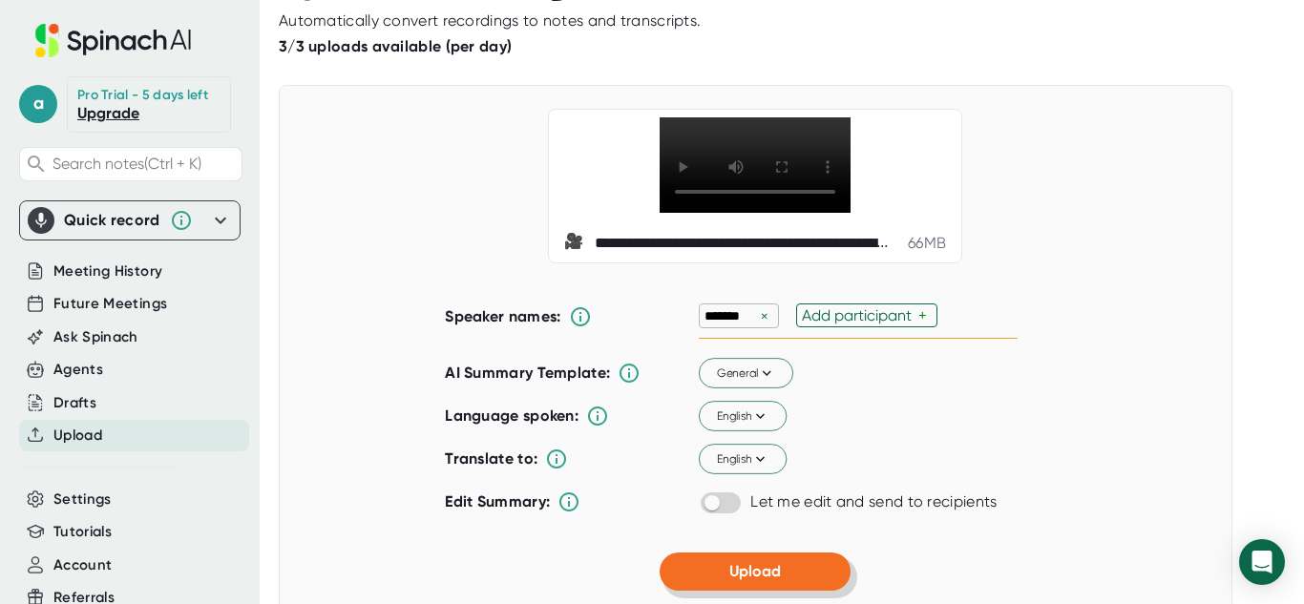
click at [740, 562] on span "Upload" at bounding box center [755, 571] width 52 height 18
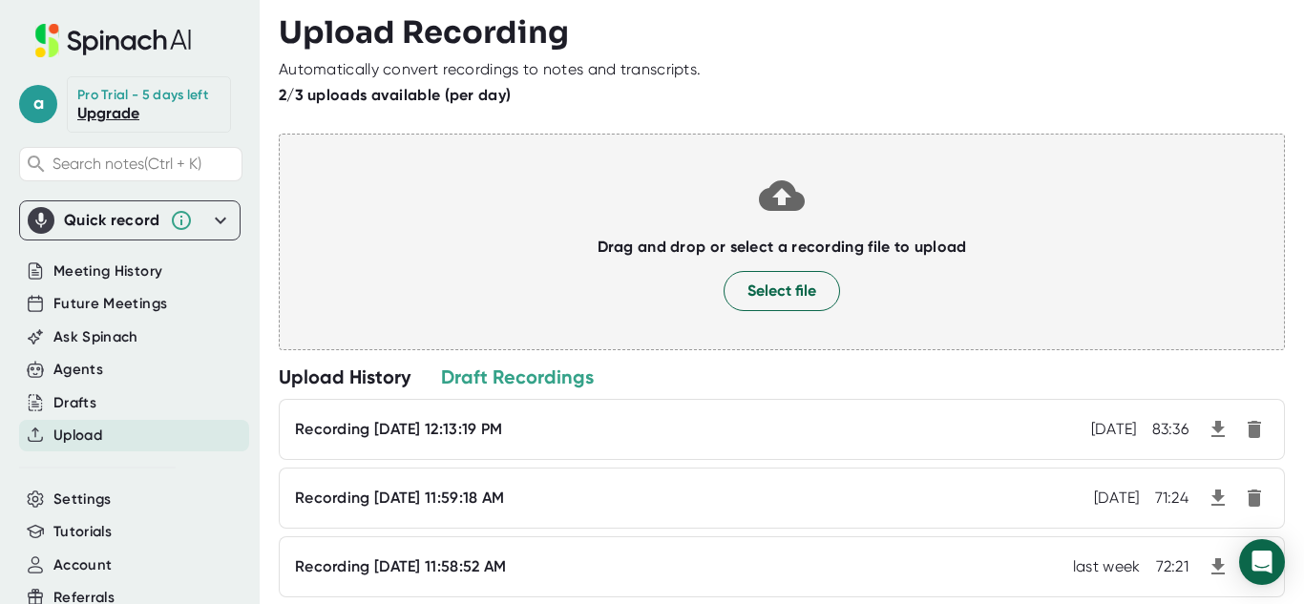
scroll to position [49, 0]
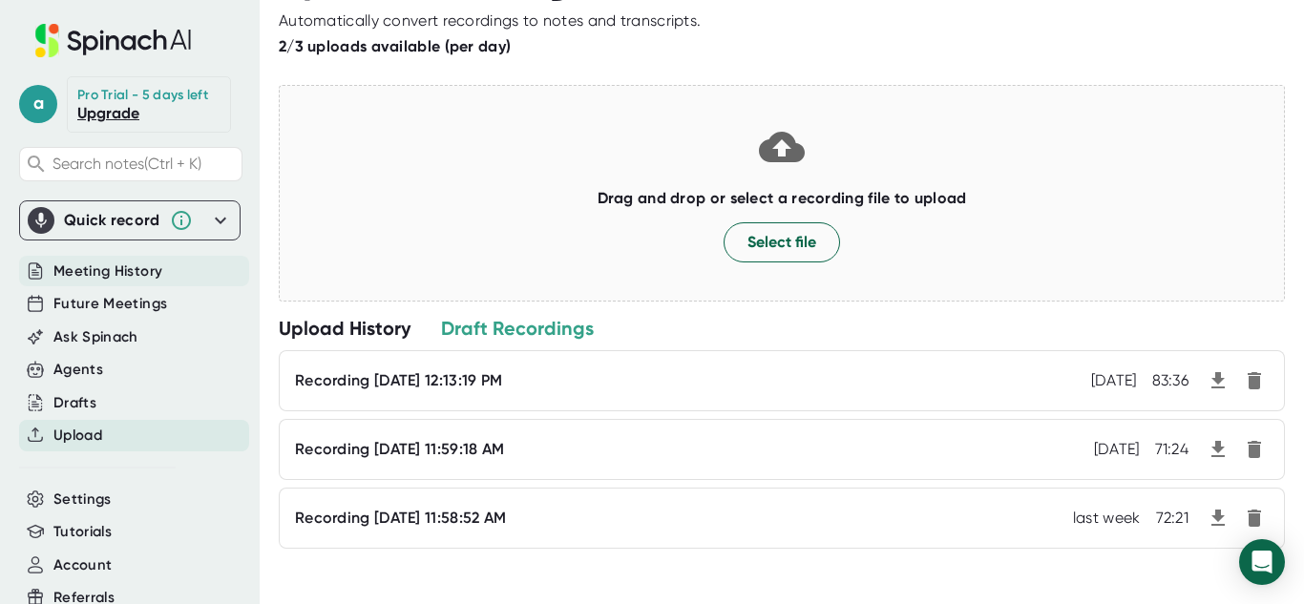
click at [111, 273] on span "Meeting History" at bounding box center [107, 272] width 109 height 22
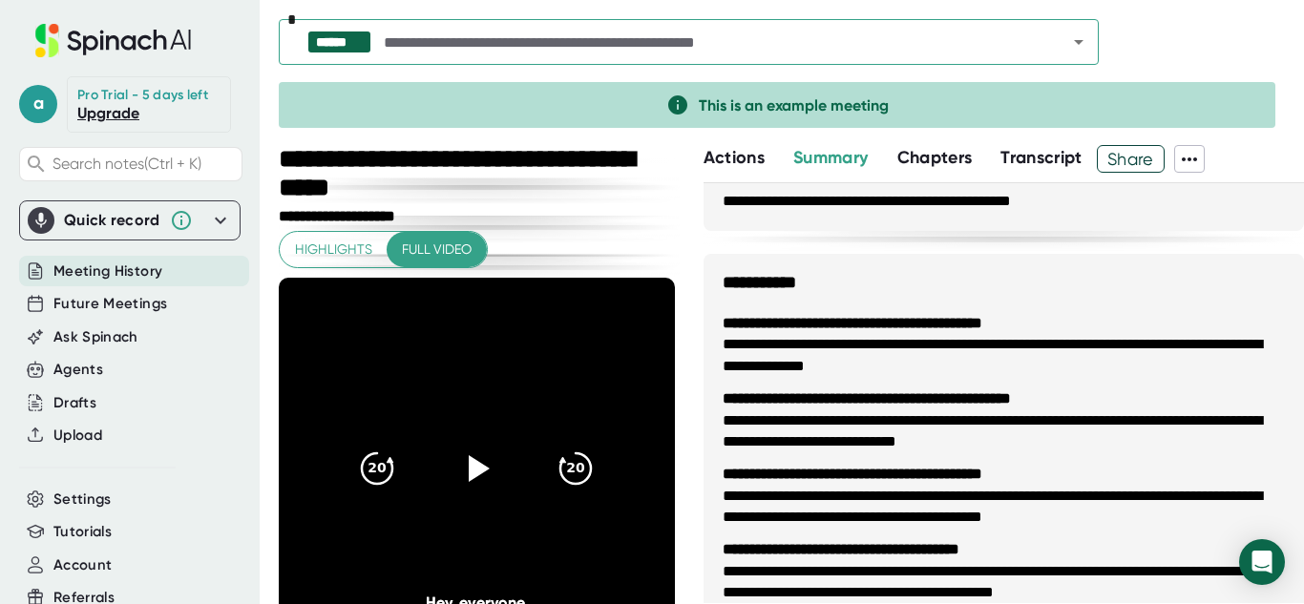
scroll to position [124, 0]
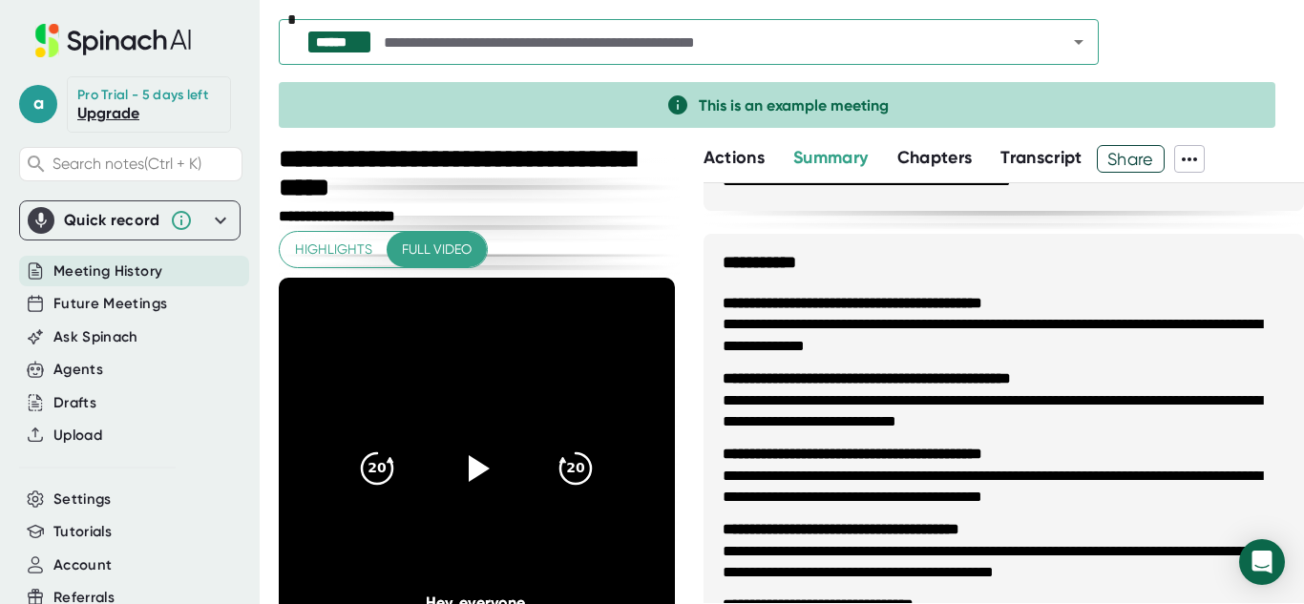
click at [568, 31] on input "text" at bounding box center [708, 42] width 657 height 27
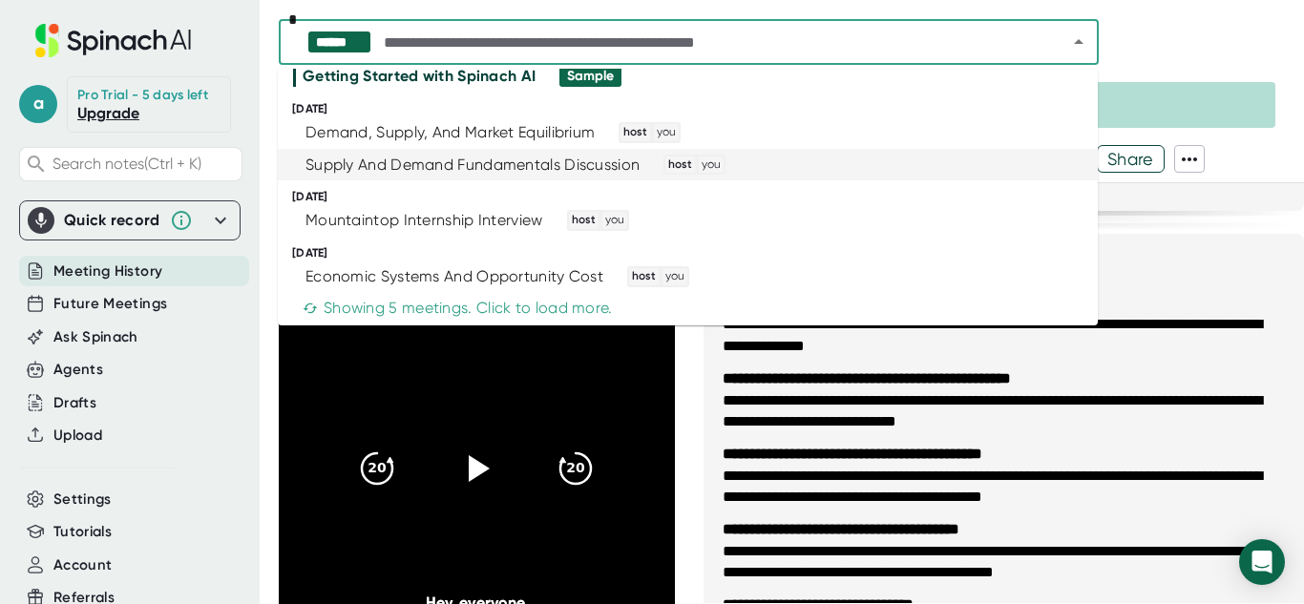
scroll to position [46, 0]
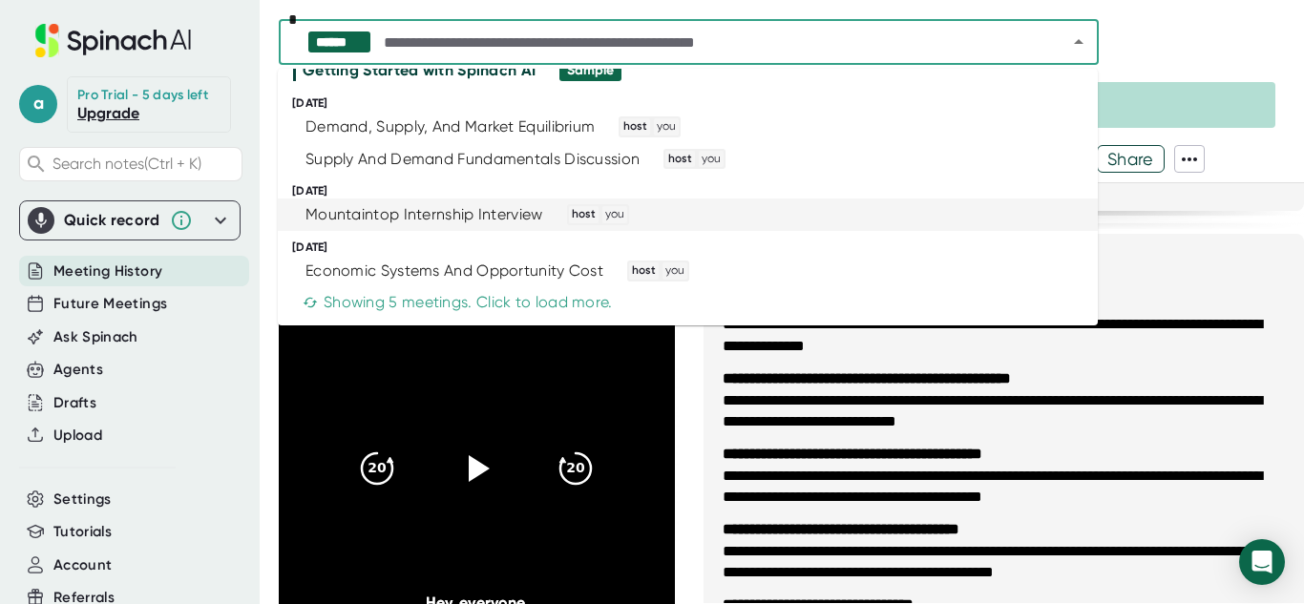
click at [103, 274] on span "Meeting History" at bounding box center [107, 272] width 109 height 22
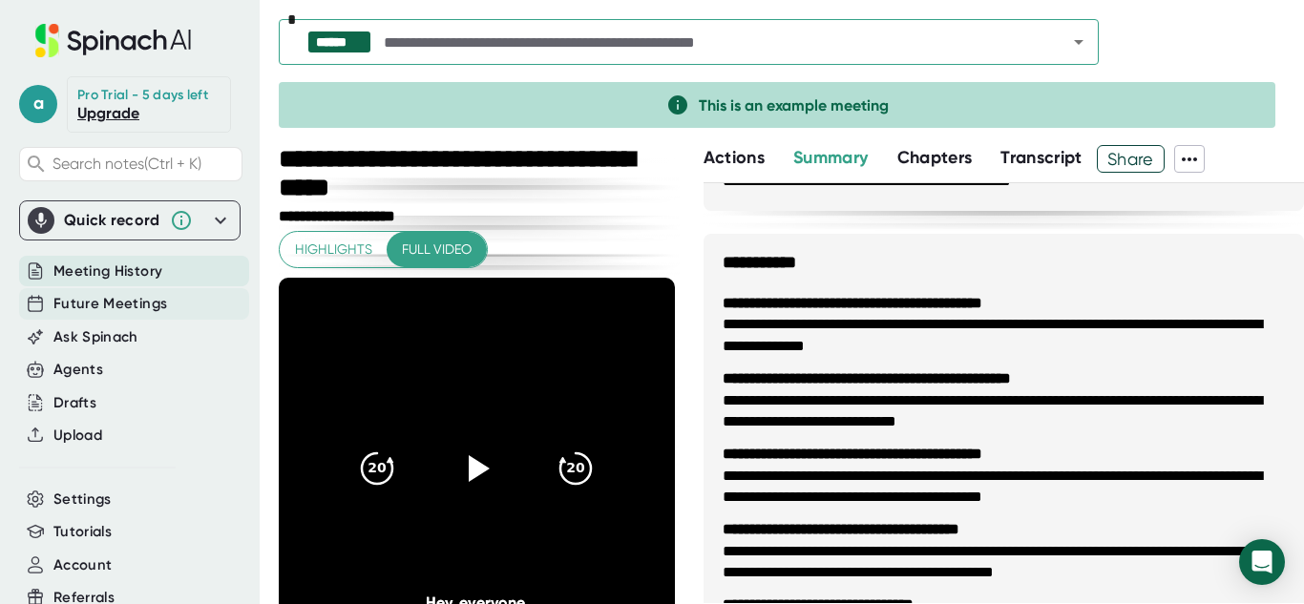
click at [127, 297] on span "Future Meetings" at bounding box center [110, 304] width 114 height 22
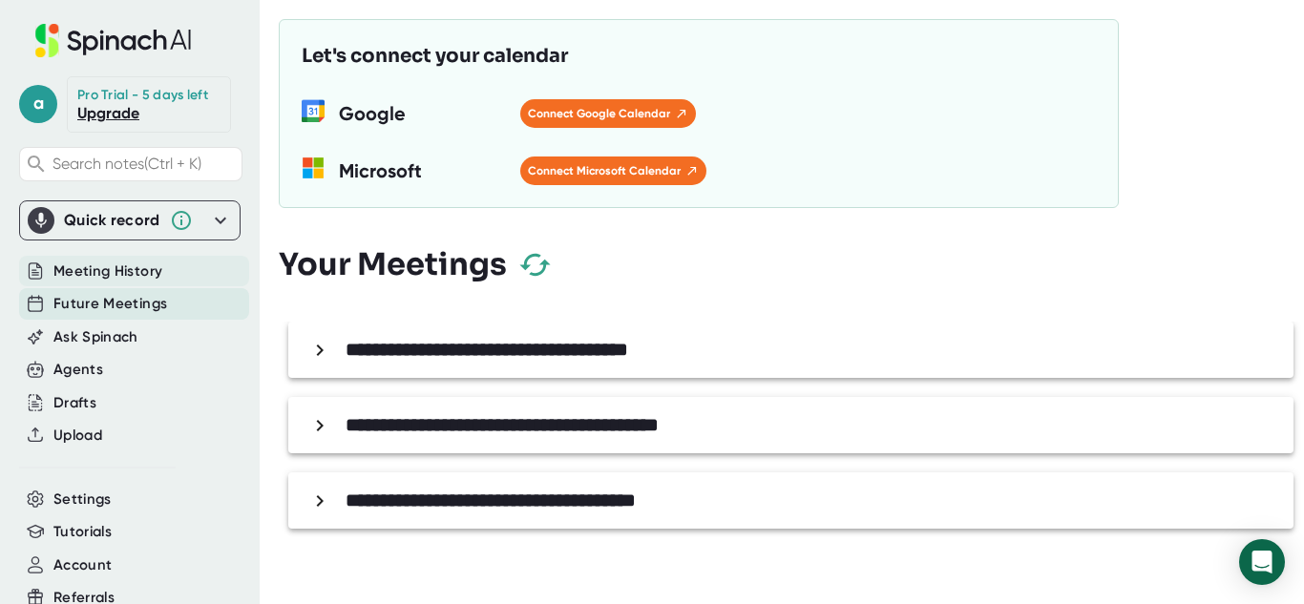
click at [104, 273] on span "Meeting History" at bounding box center [107, 272] width 109 height 22
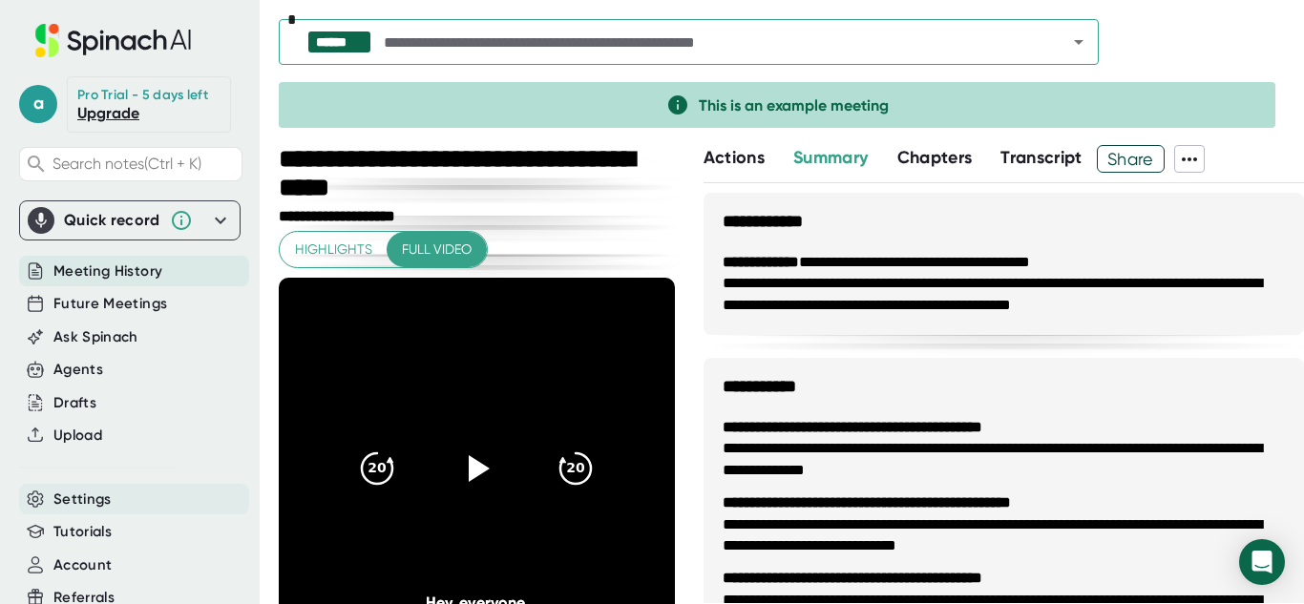
click at [117, 502] on div "Settings" at bounding box center [134, 500] width 230 height 32
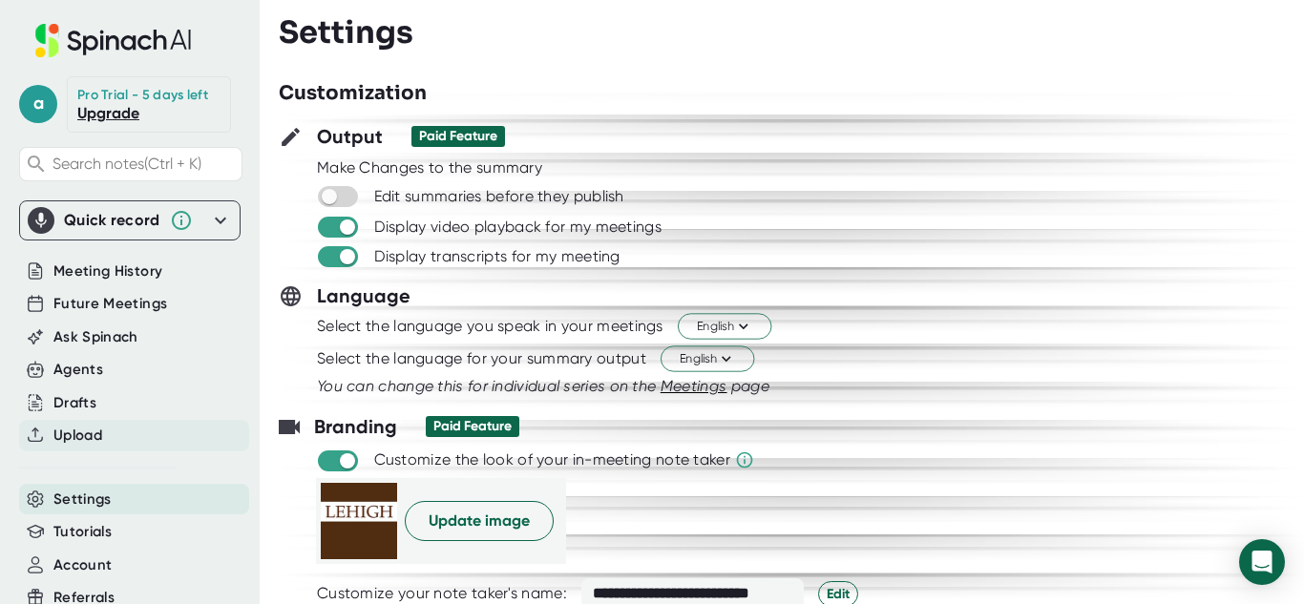
click at [116, 446] on div "Upload" at bounding box center [134, 436] width 230 height 32
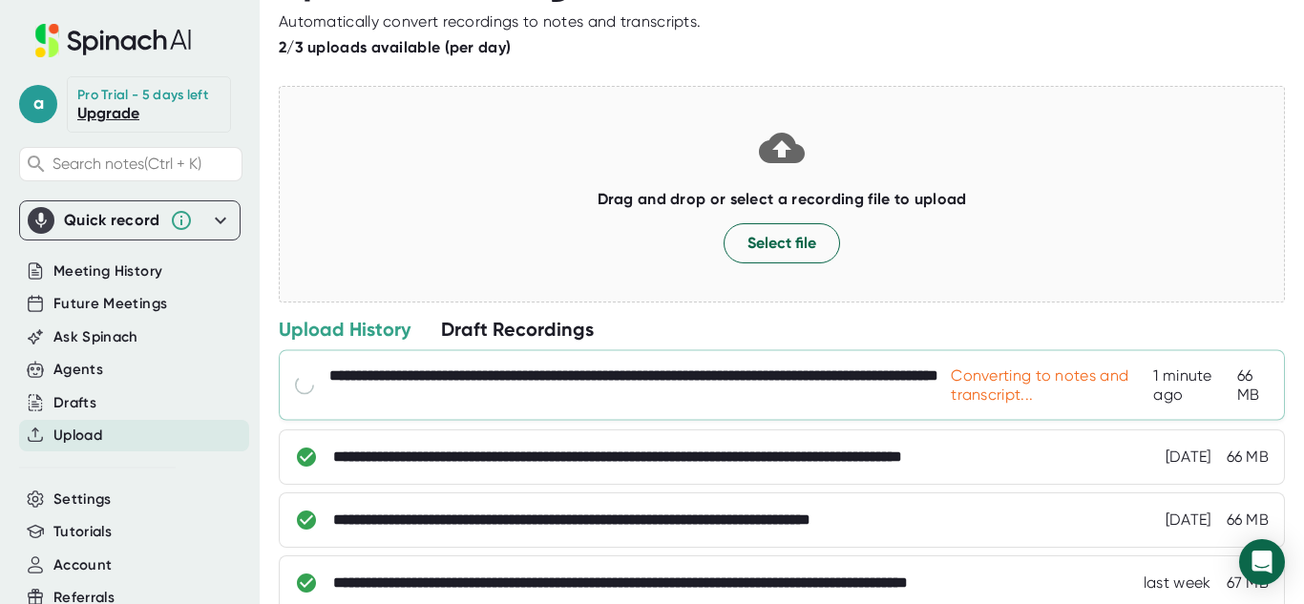
scroll to position [49, 0]
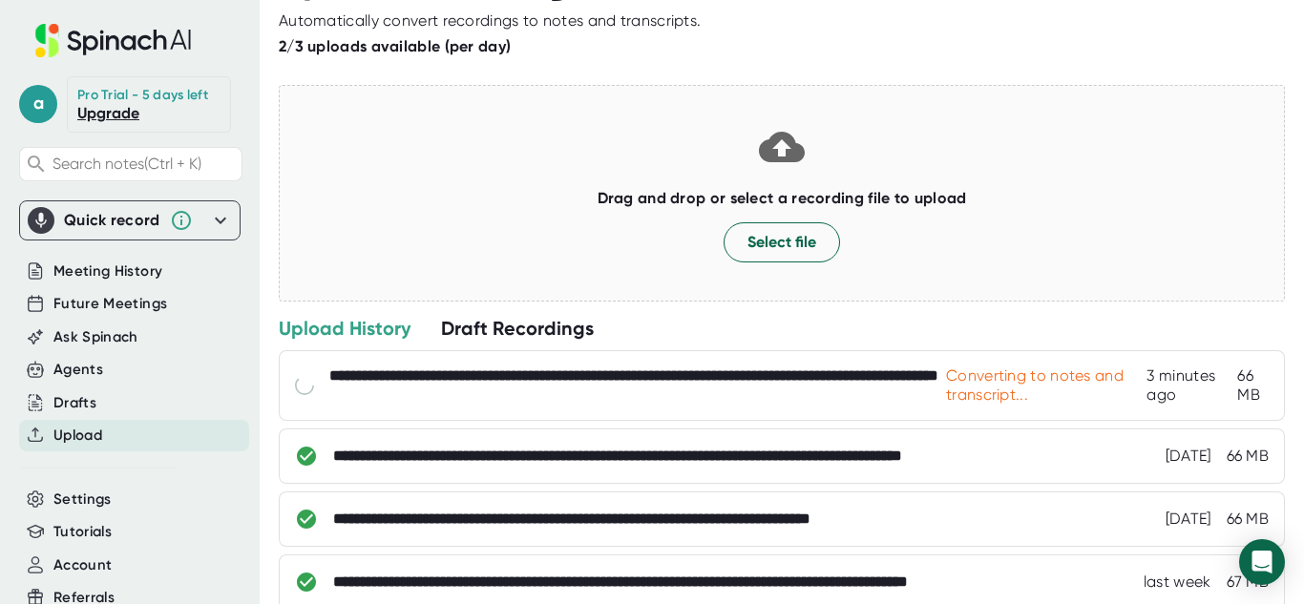
click at [862, 74] on div at bounding box center [782, 78] width 1006 height 14
click at [554, 56] on div at bounding box center [782, 63] width 1006 height 14
click at [681, 371] on div "**********" at bounding box center [723, 385] width 780 height 38
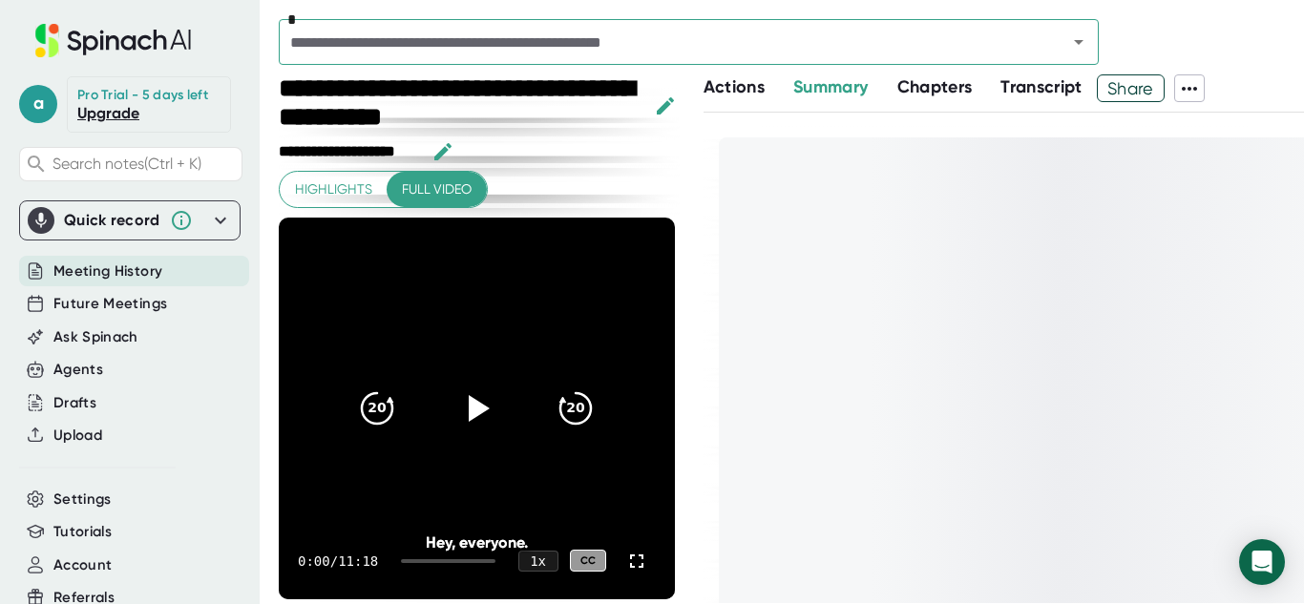
click at [1005, 99] on button "Transcript" at bounding box center [1042, 87] width 82 height 26
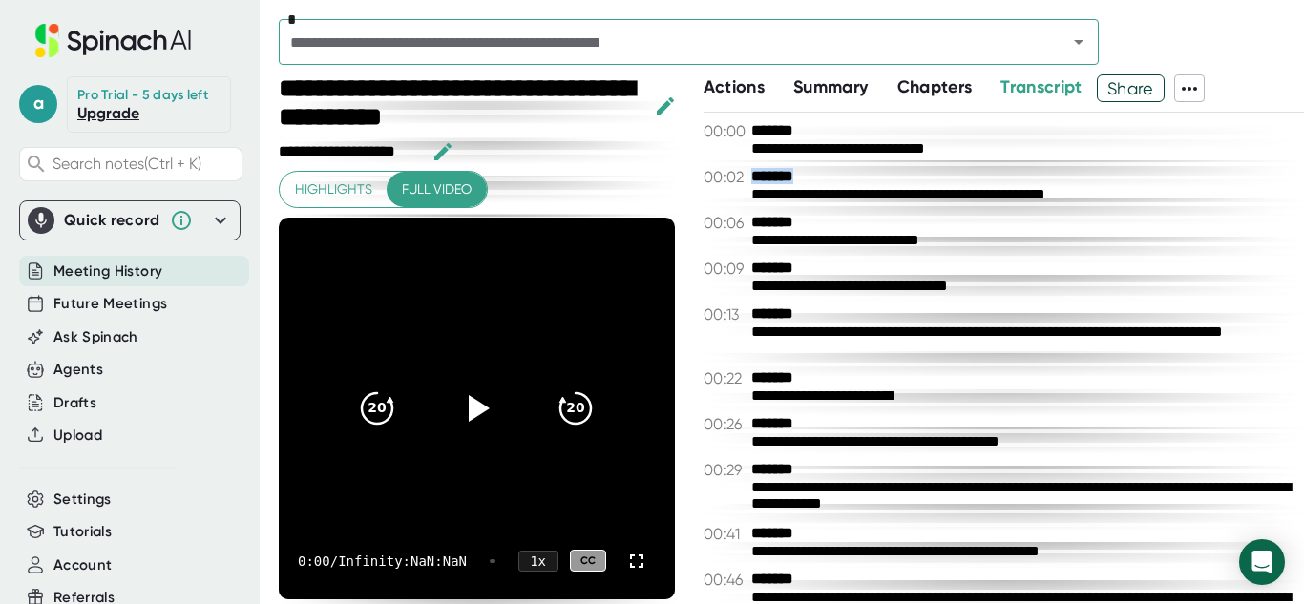
drag, startPoint x: 817, startPoint y: 175, endPoint x: 753, endPoint y: 183, distance: 64.5
click at [753, 183] on b "*******" at bounding box center [822, 177] width 143 height 18
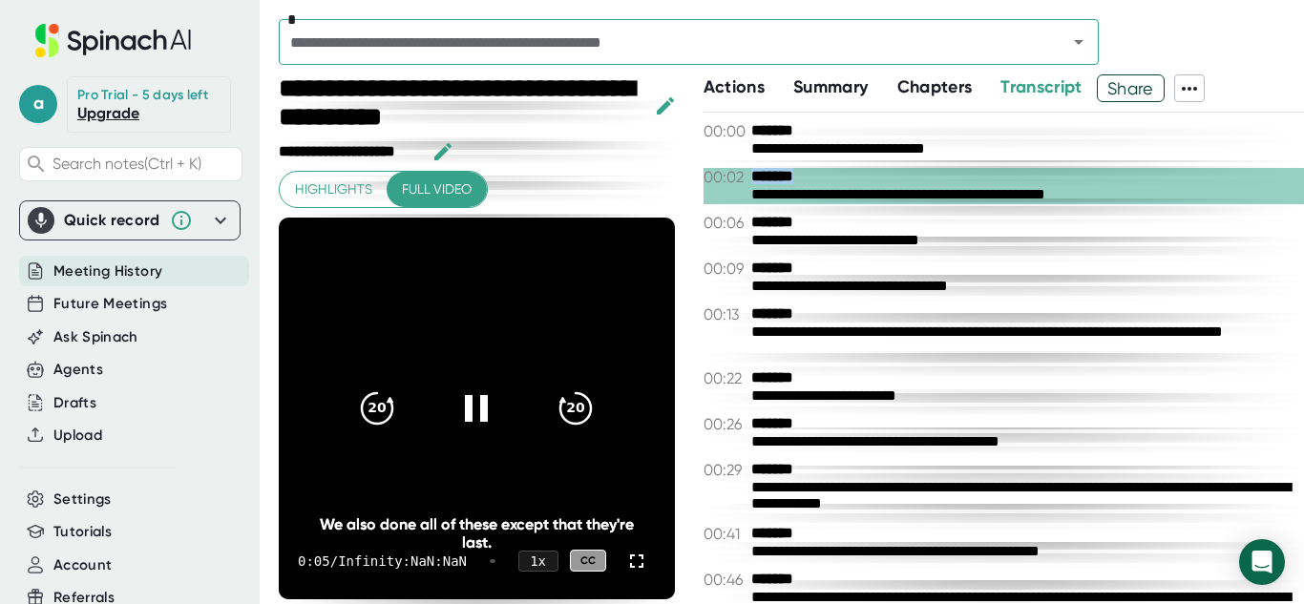
click at [1186, 8] on div at bounding box center [791, 9] width 1025 height 19
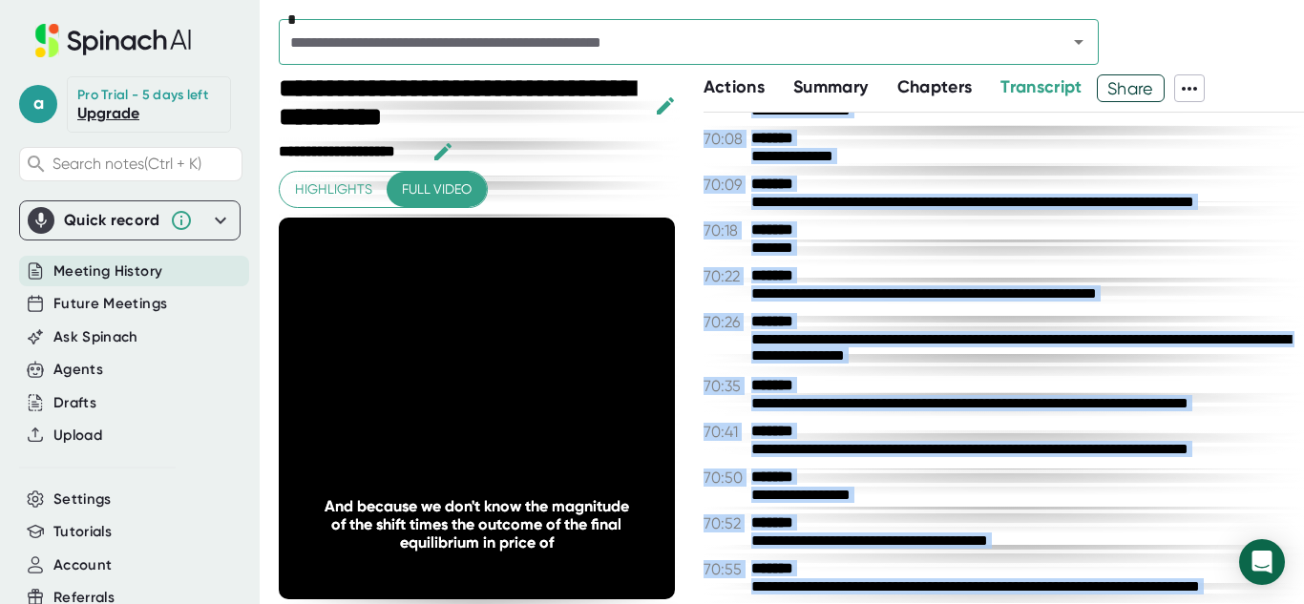
scroll to position [32436, 0]
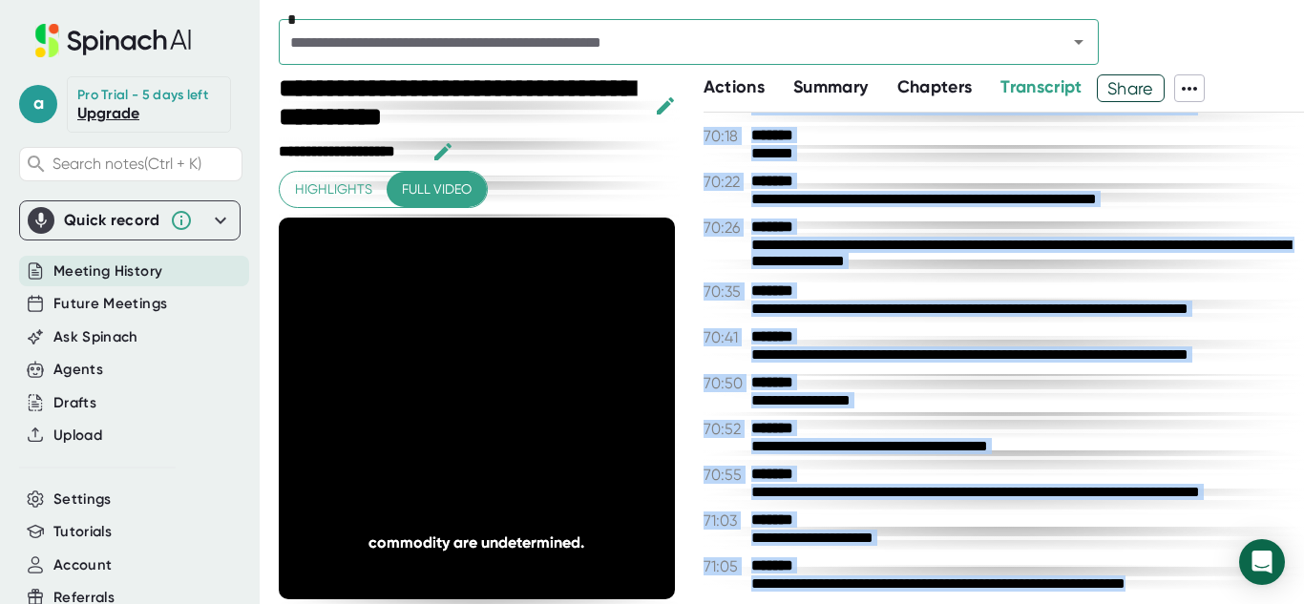
drag, startPoint x: 751, startPoint y: 130, endPoint x: 1245, endPoint y: 592, distance: 676.1
click at [1245, 592] on div "**********" at bounding box center [1004, 358] width 600 height 491
copy div "**********"
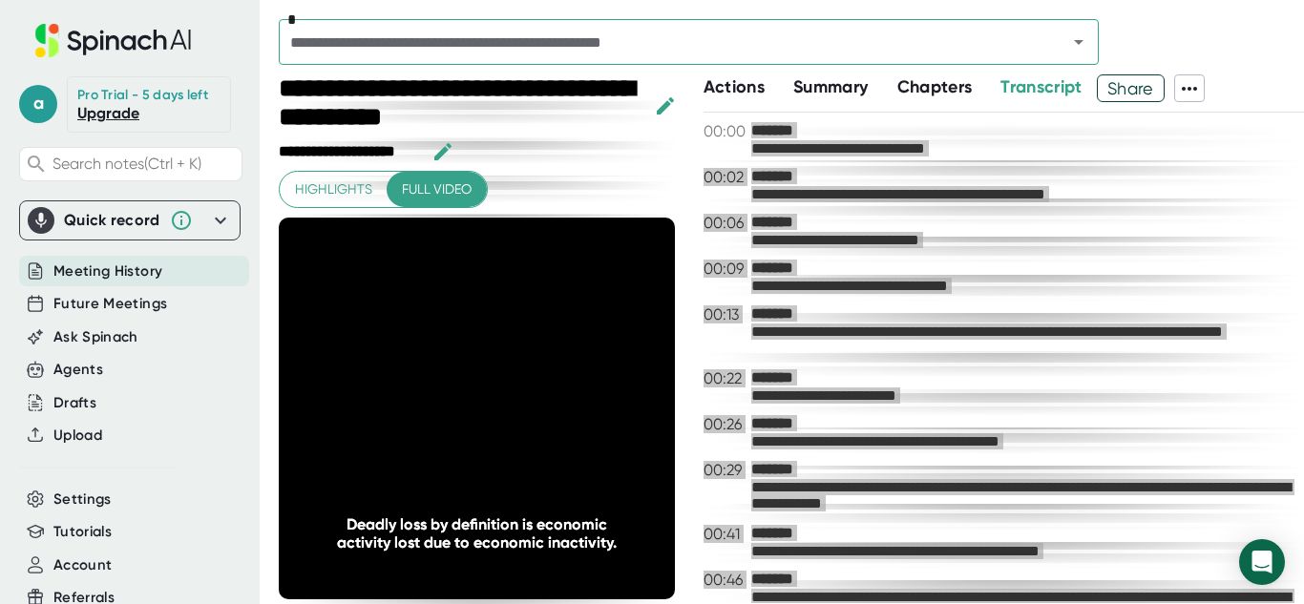
scroll to position [32436, 0]
